Goal: Find specific page/section: Find specific page/section

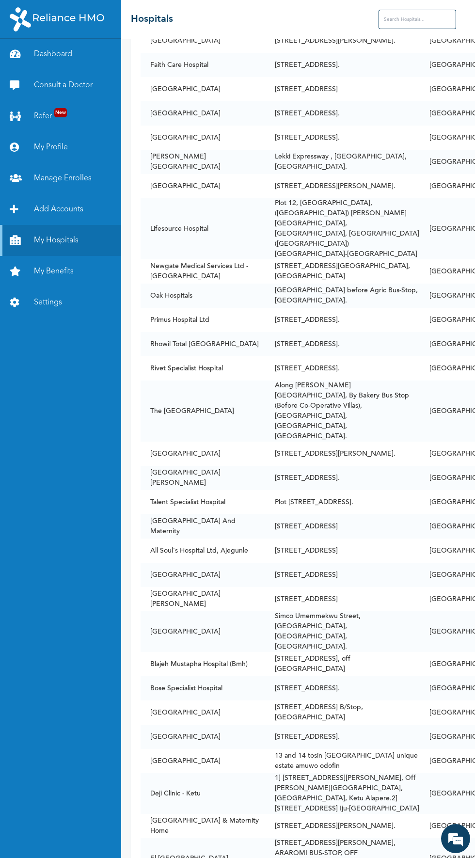
scroll to position [245, 0]
click at [379, 20] on input "text" at bounding box center [418, 19] width 78 height 19
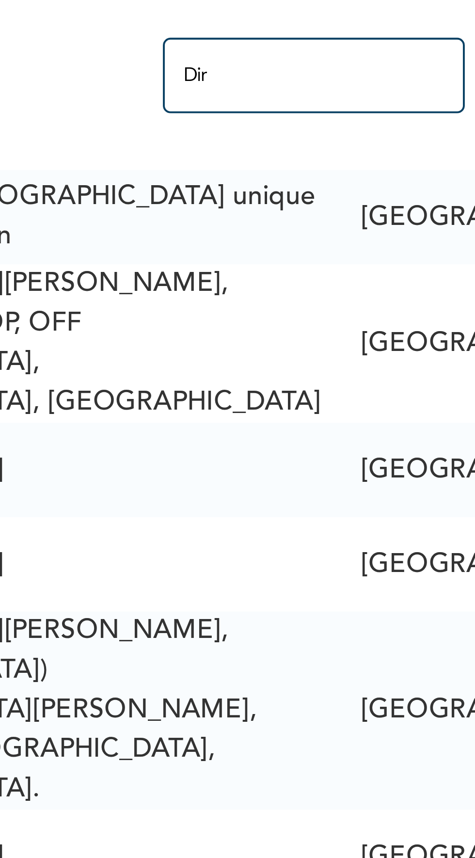
scroll to position [0, 0]
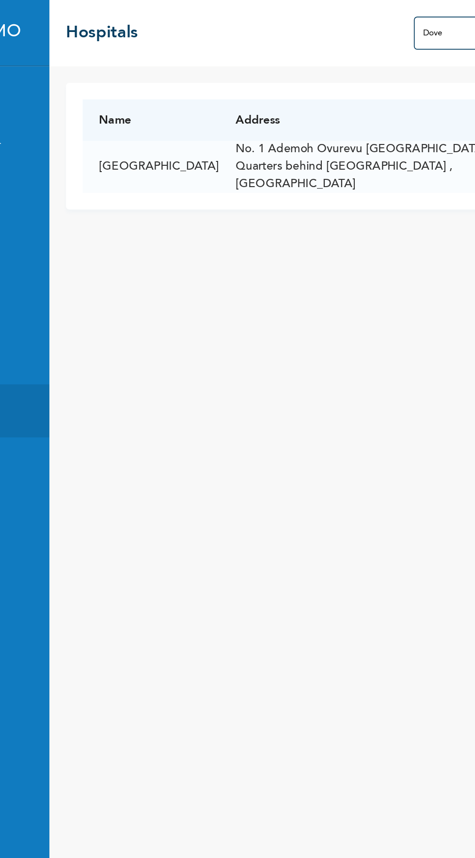
click at [352, 19] on input "Dove" at bounding box center [374, 19] width 78 height 19
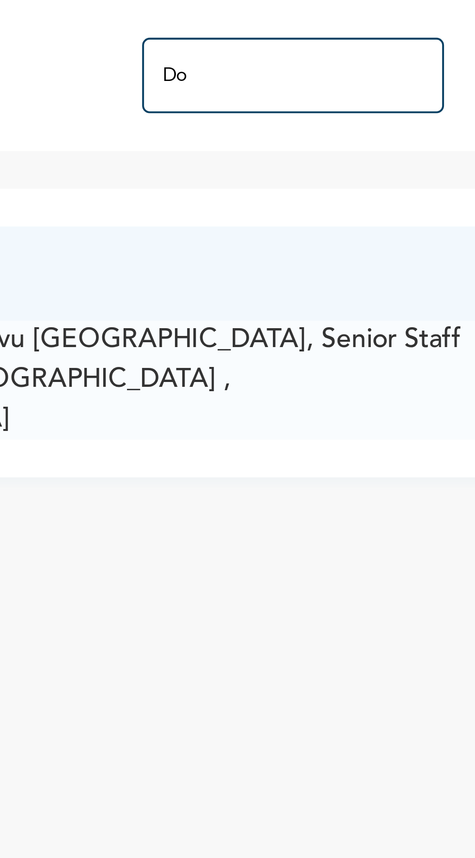
type input "D"
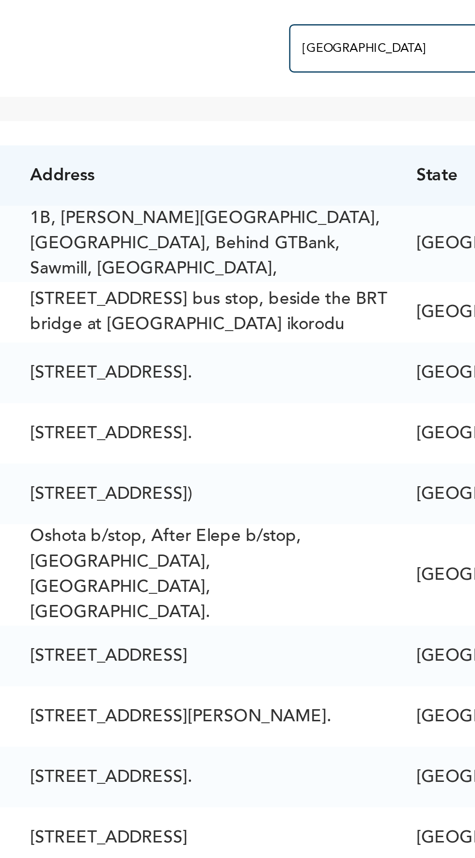
click at [382, 17] on input "[GEOGRAPHIC_DATA]" at bounding box center [418, 19] width 78 height 19
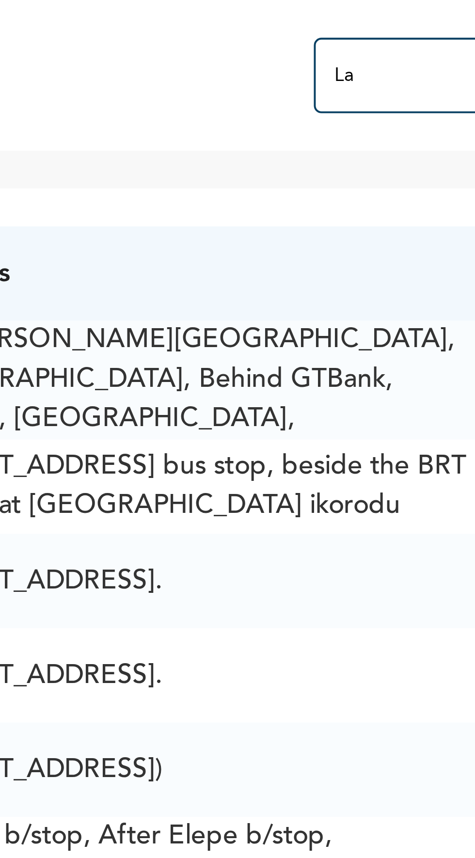
type input "L"
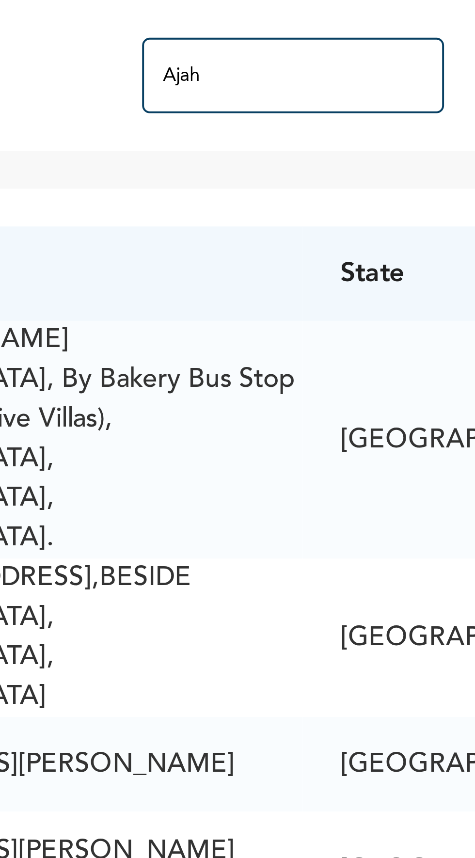
type input "Ajah"
